Goal: Task Accomplishment & Management: Manage account settings

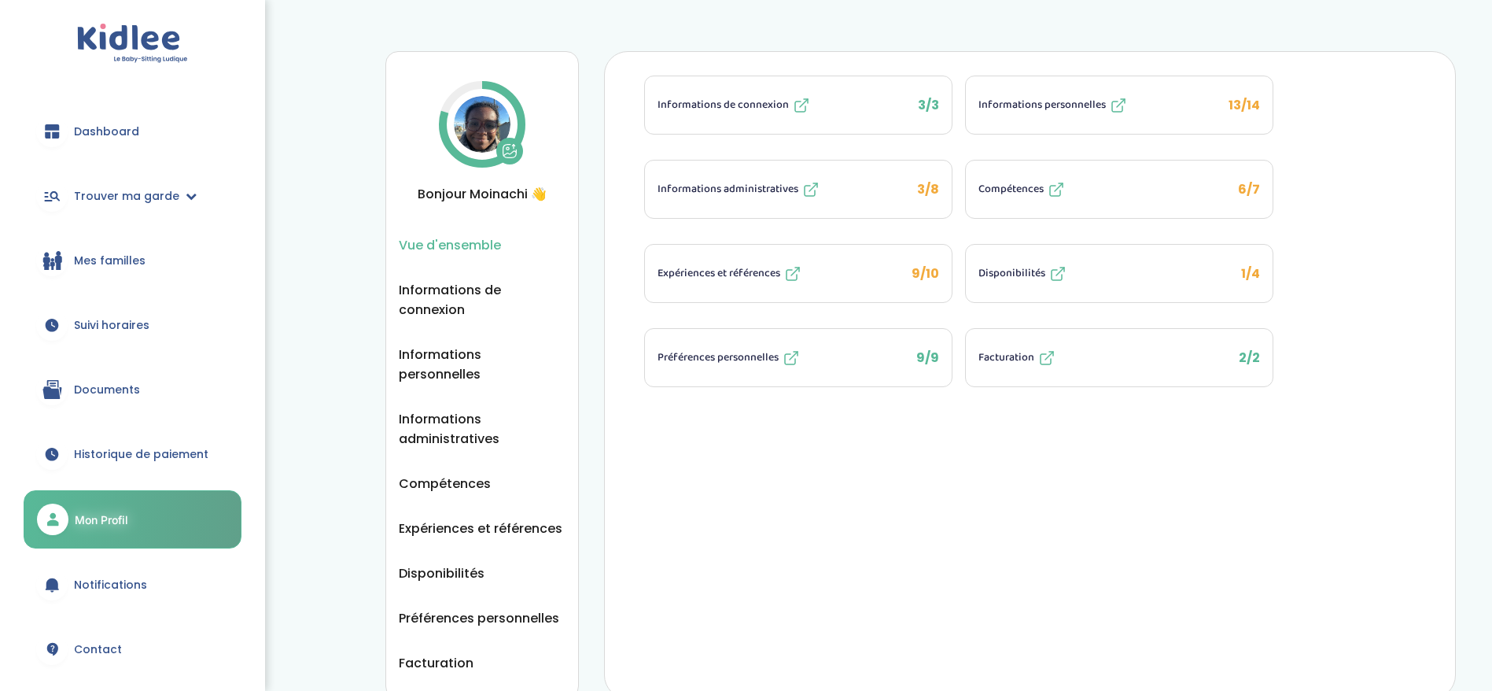
click at [98, 270] on link "Mes familles" at bounding box center [133, 260] width 218 height 57
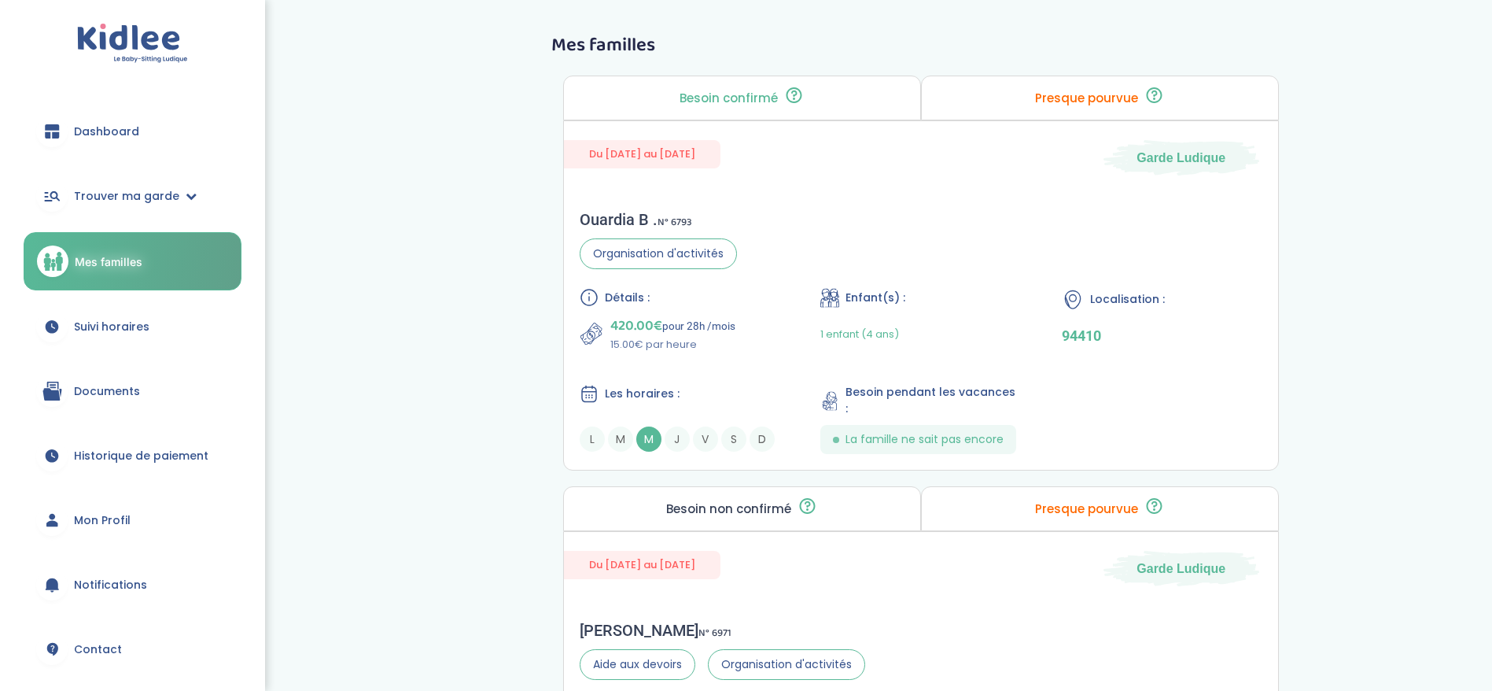
click at [135, 142] on link "Dashboard" at bounding box center [133, 131] width 218 height 57
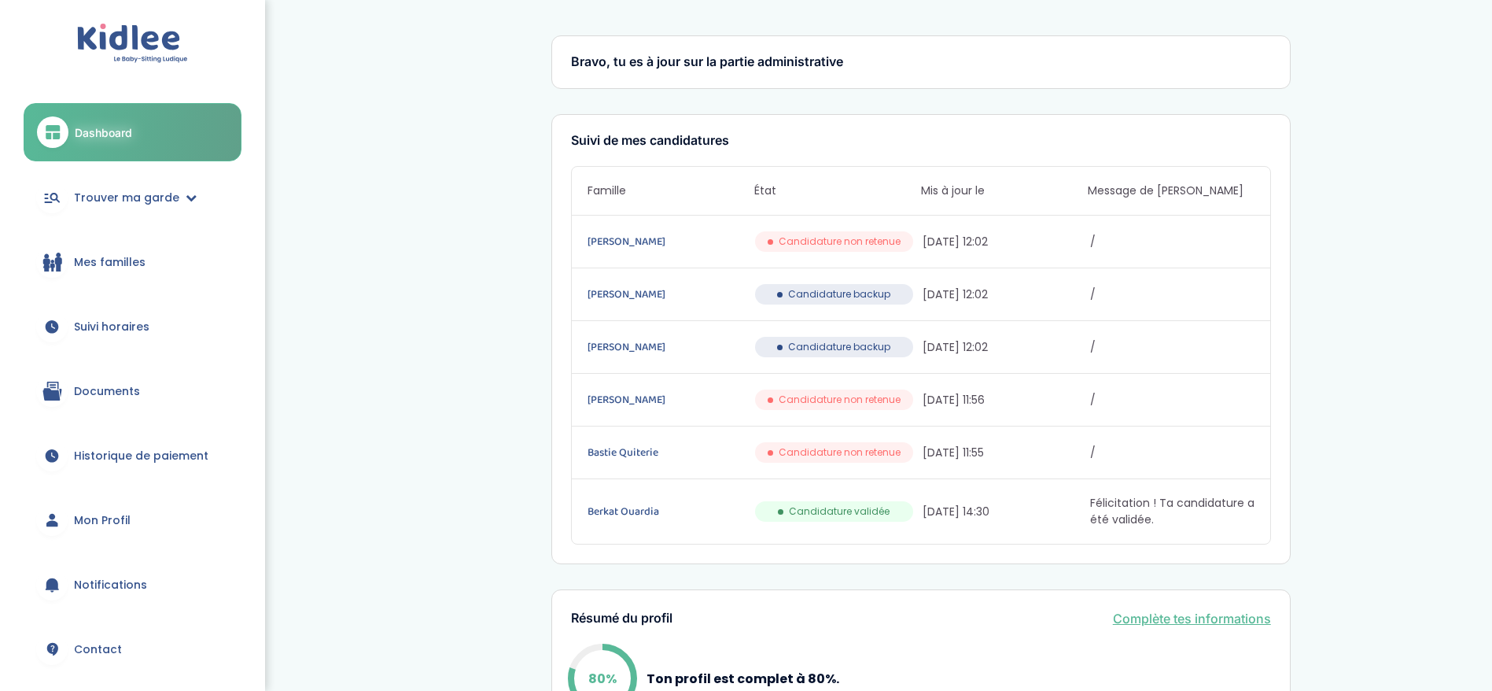
click at [142, 534] on link "Mon Profil" at bounding box center [133, 520] width 218 height 57
click at [145, 515] on link "Mon Profil" at bounding box center [133, 520] width 218 height 57
click at [86, 521] on span "Mon Profil" at bounding box center [102, 520] width 57 height 17
click at [88, 518] on span "Mon Profil" at bounding box center [102, 520] width 57 height 17
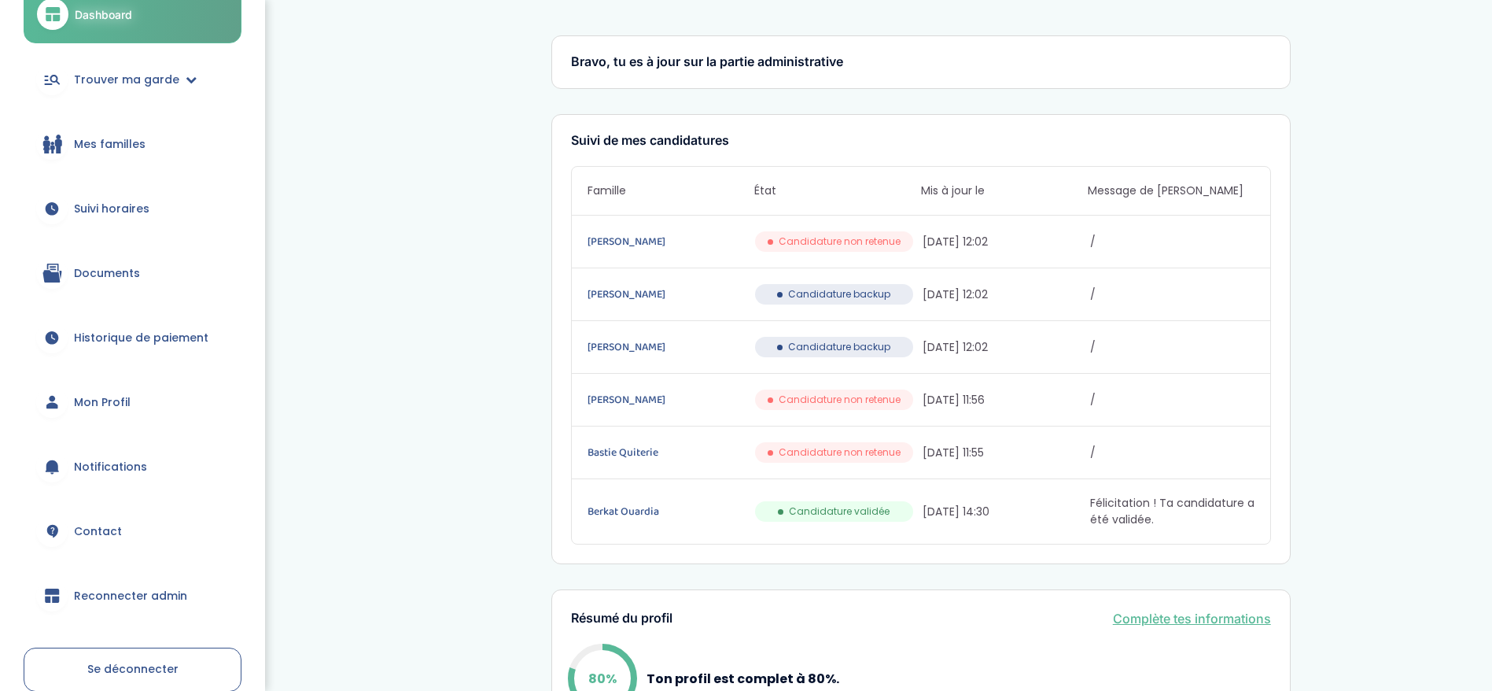
scroll to position [197, 0]
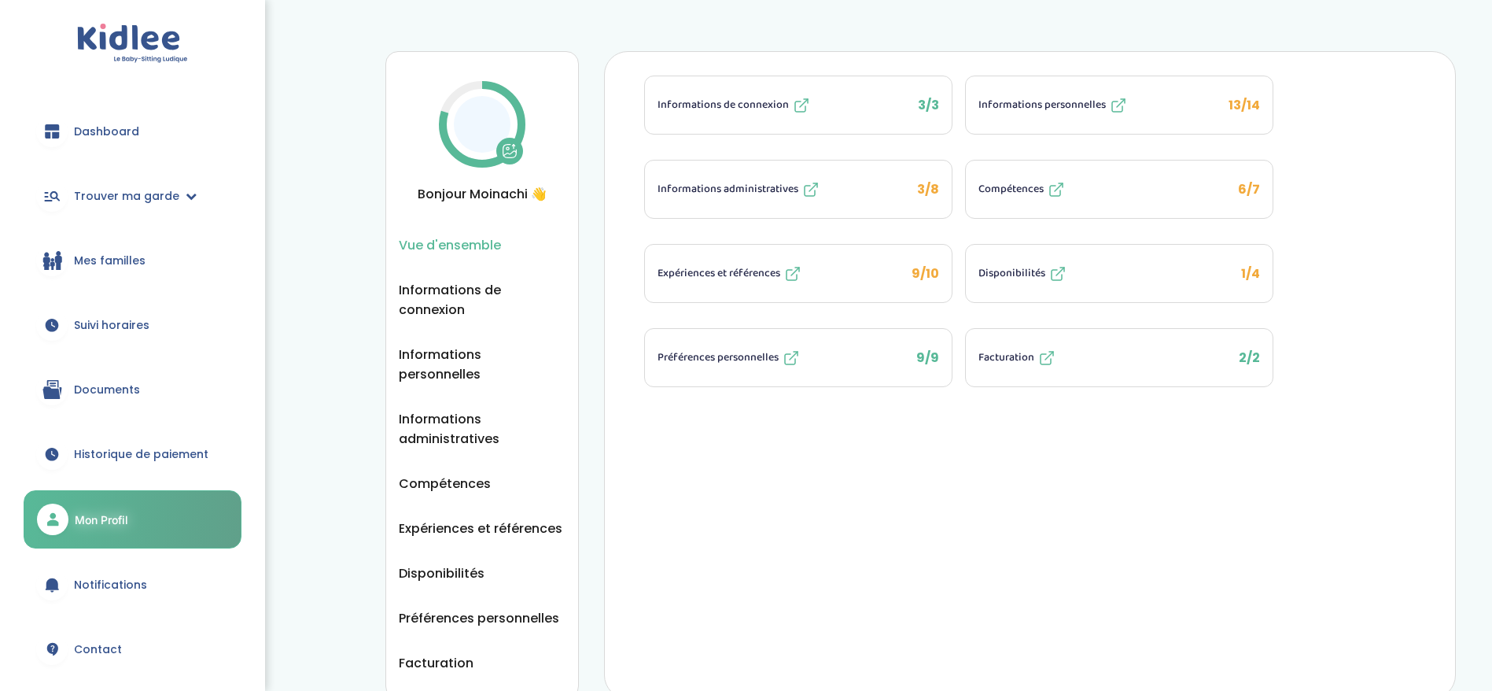
click at [1041, 121] on button "Informations personnelles 13/14" at bounding box center [1119, 104] width 307 height 57
click at [1042, 121] on button "Informations personnelles 13/14" at bounding box center [1119, 104] width 307 height 57
click at [1003, 106] on span "Informations personnelles" at bounding box center [1042, 105] width 127 height 17
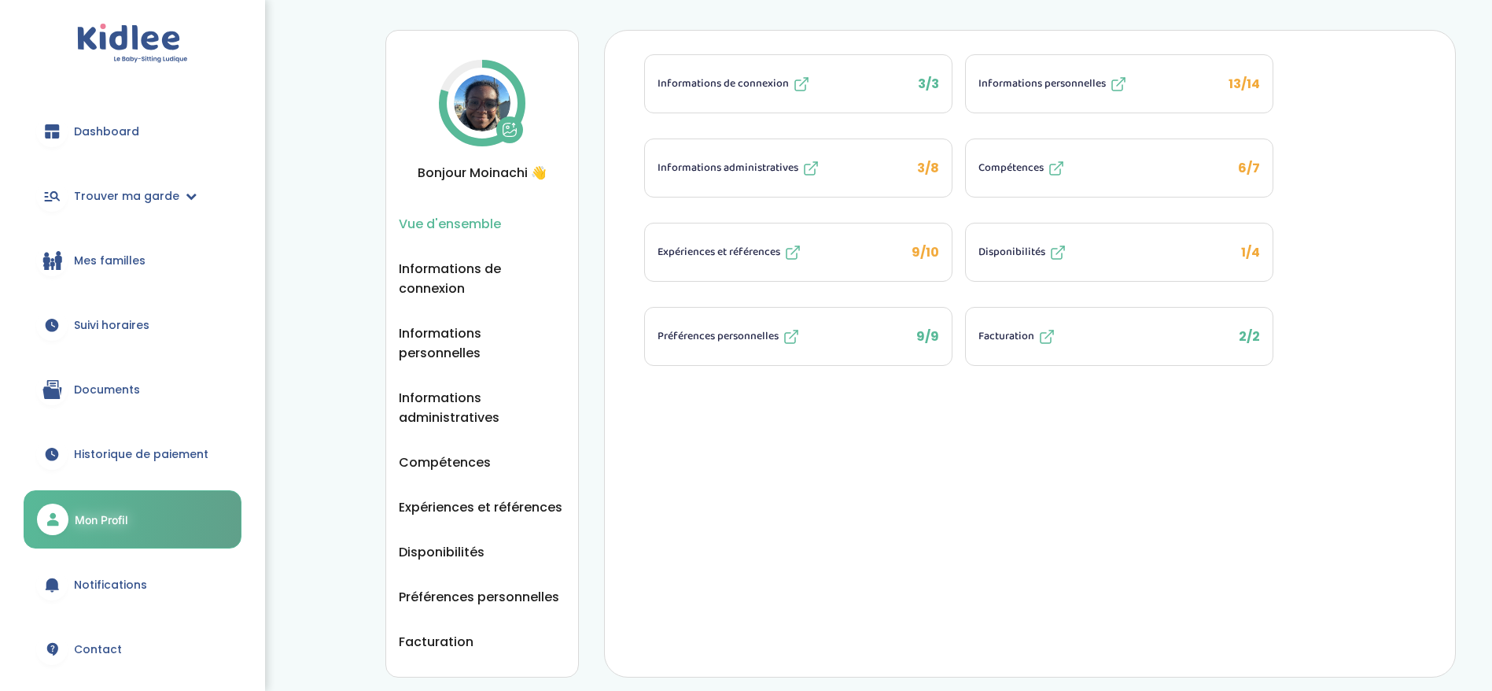
scroll to position [90, 0]
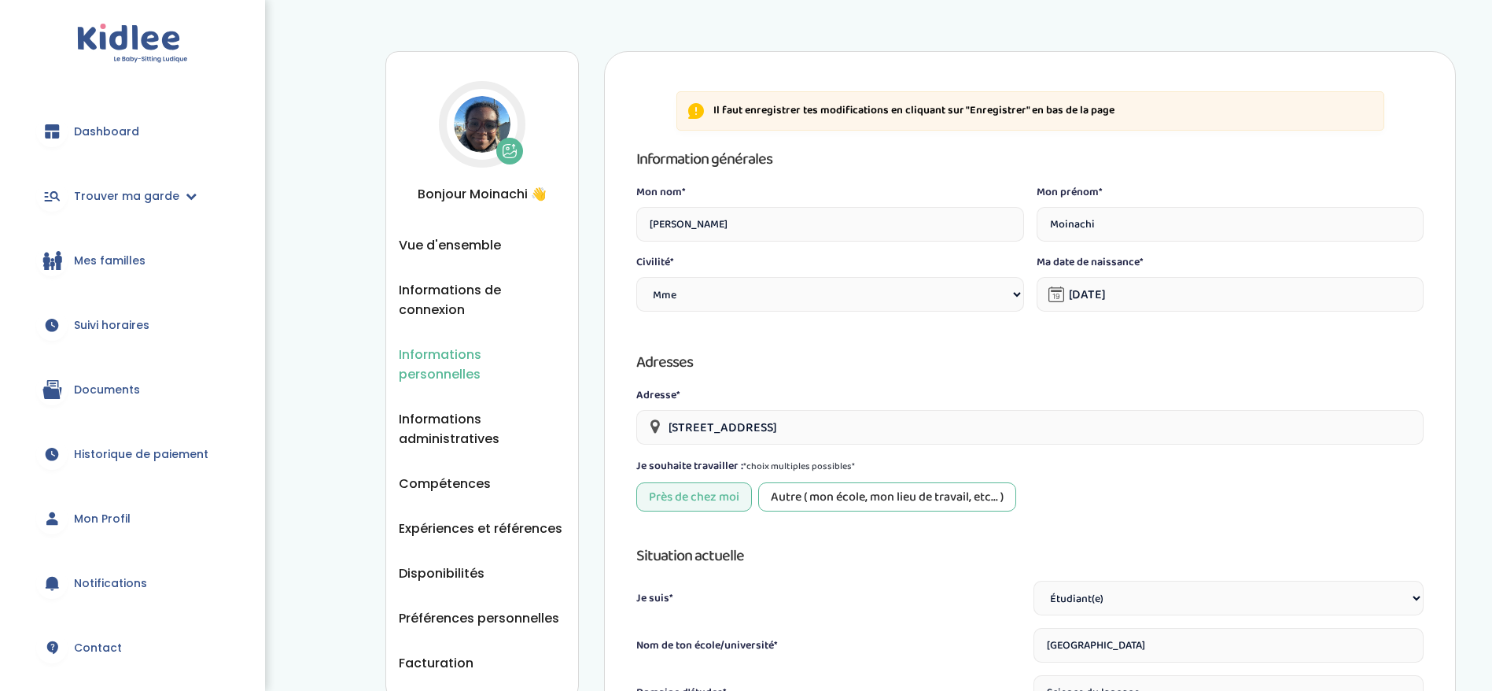
select select "1"
click at [482, 122] on img at bounding box center [482, 124] width 57 height 57
click at [505, 146] on icon at bounding box center [510, 151] width 16 height 16
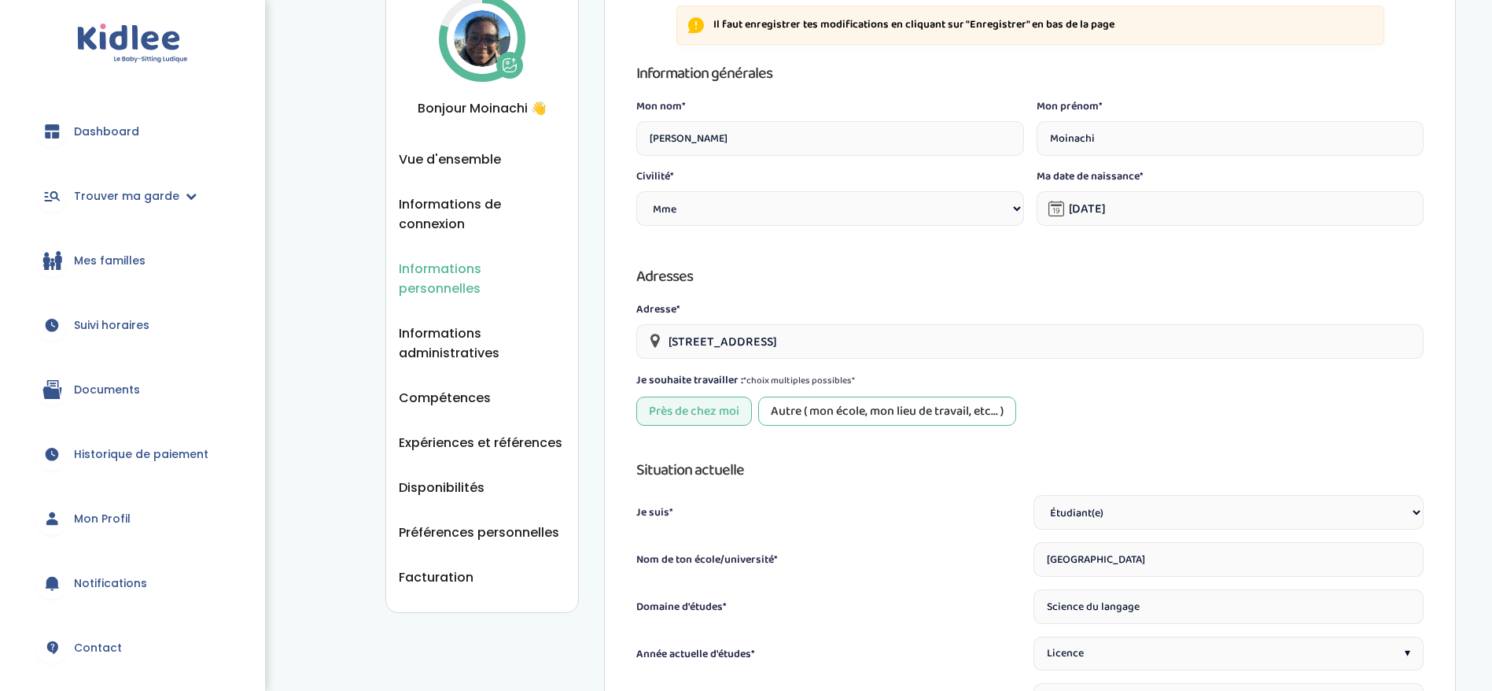
scroll to position [118, 0]
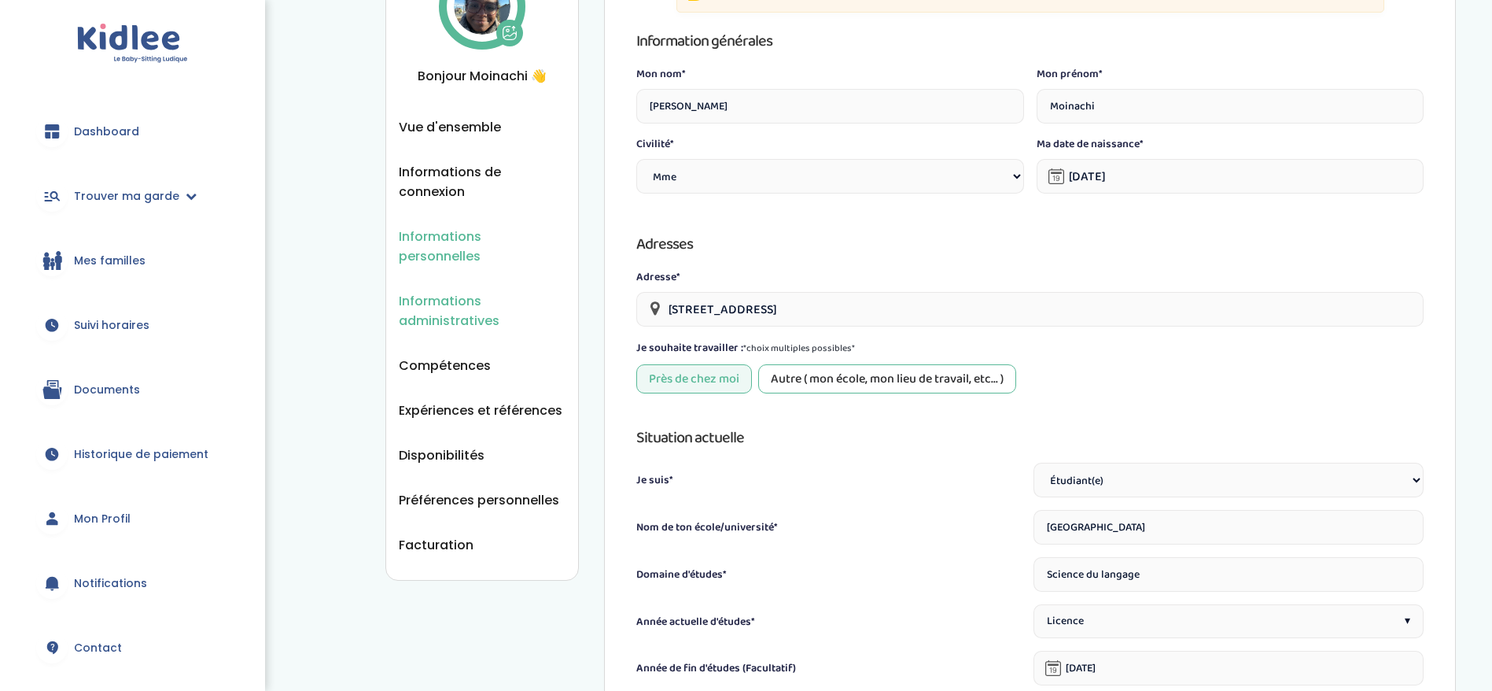
click at [451, 291] on span "Informations administratives" at bounding box center [482, 310] width 167 height 39
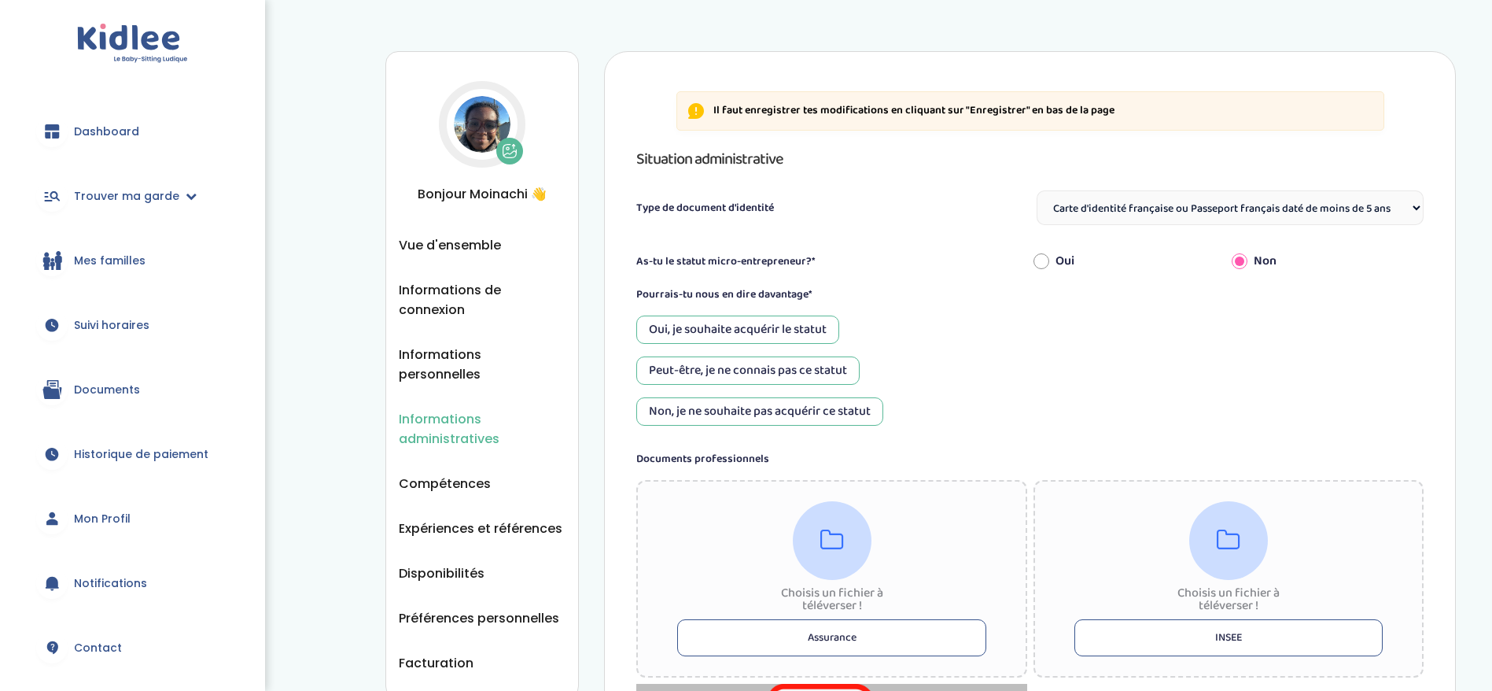
select select "Carte d'identité française ou Passeport français daté de moins de 5 ans"
click at [505, 155] on icon at bounding box center [510, 153] width 13 height 5
click at [503, 147] on icon at bounding box center [509, 151] width 13 height 13
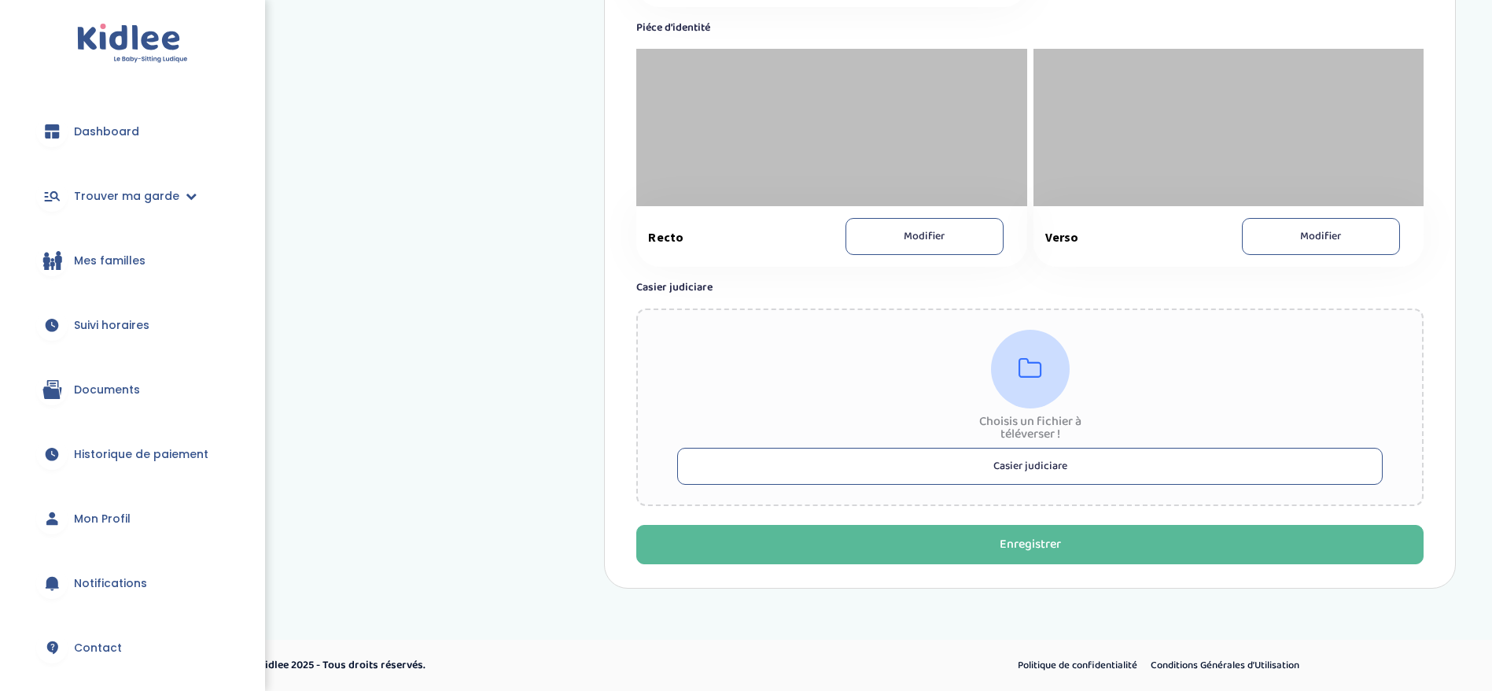
scroll to position [196, 0]
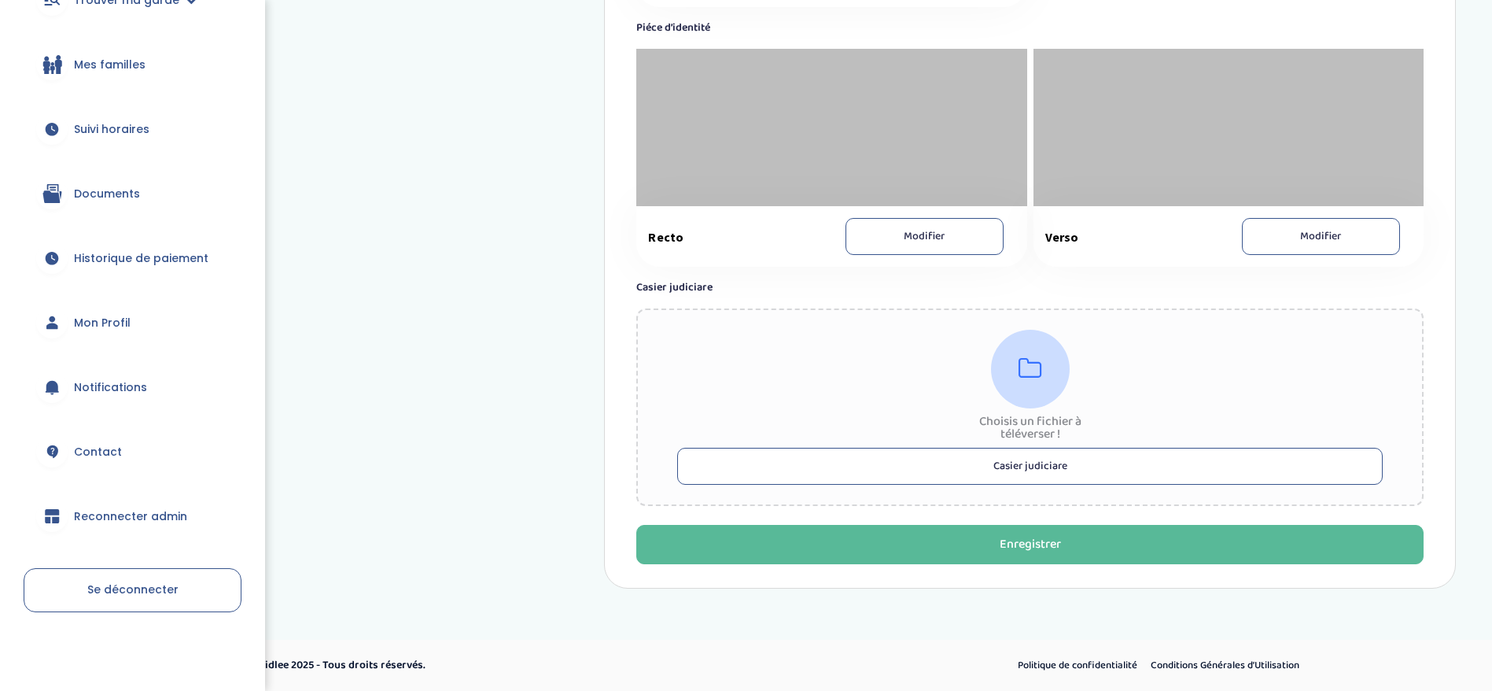
click at [145, 511] on span "Reconnecter admin" at bounding box center [130, 516] width 113 height 17
